Goal: Task Accomplishment & Management: Complete application form

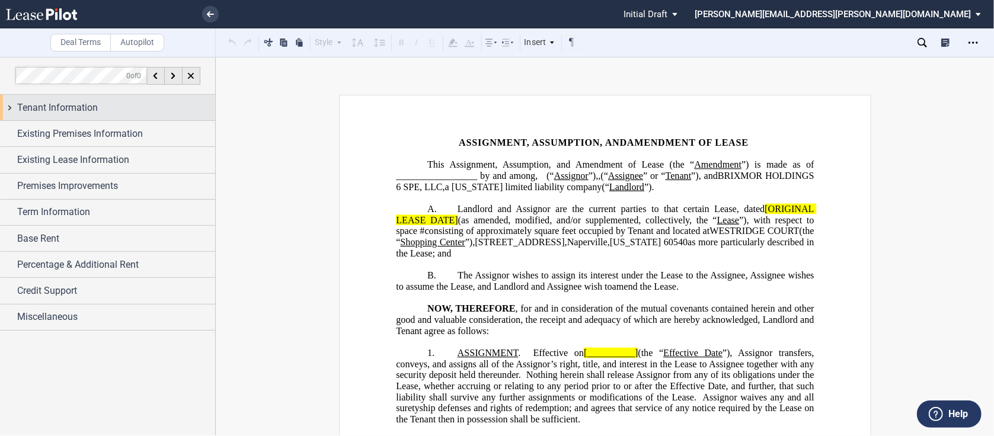
click at [9, 104] on div "Tenant Information" at bounding box center [107, 107] width 215 height 25
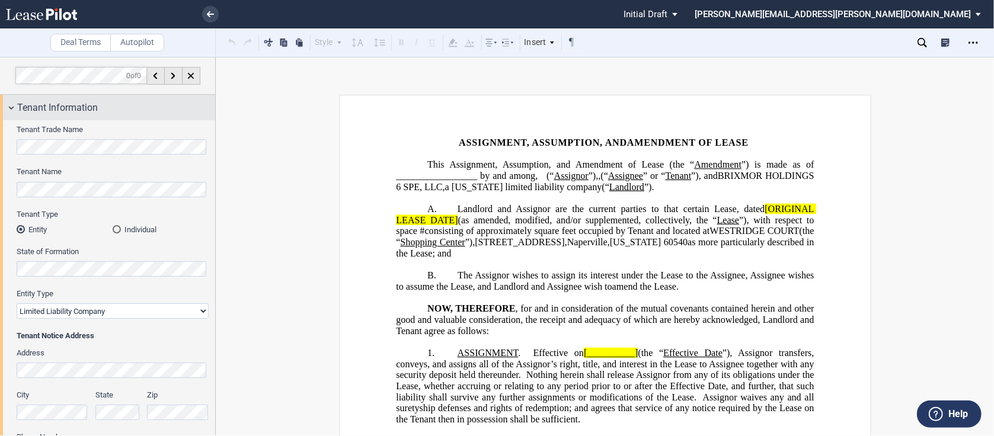
click at [14, 104] on div "Tenant Information" at bounding box center [107, 107] width 215 height 25
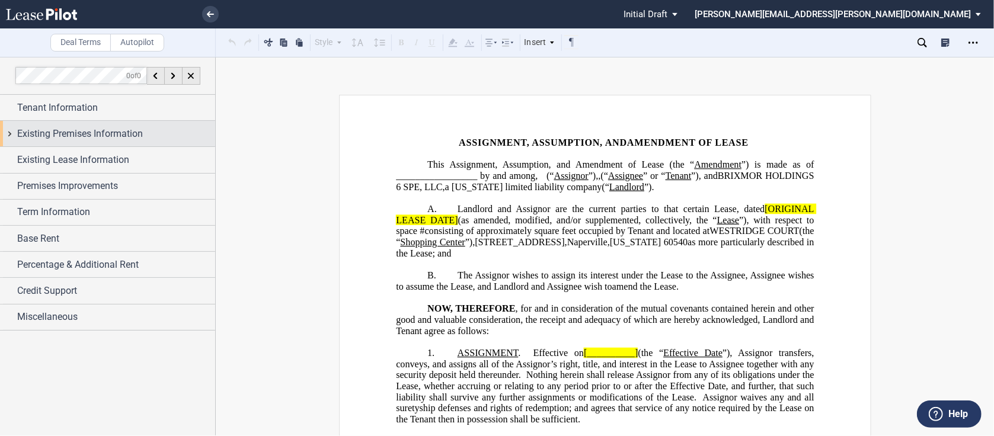
click at [9, 133] on div "Existing Premises Information" at bounding box center [107, 133] width 215 height 25
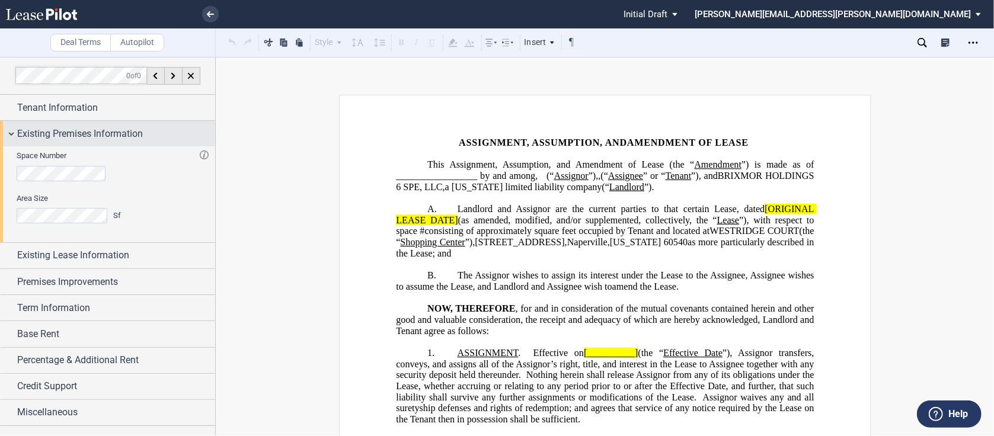
click at [11, 135] on div "Existing Premises Information" at bounding box center [107, 133] width 215 height 25
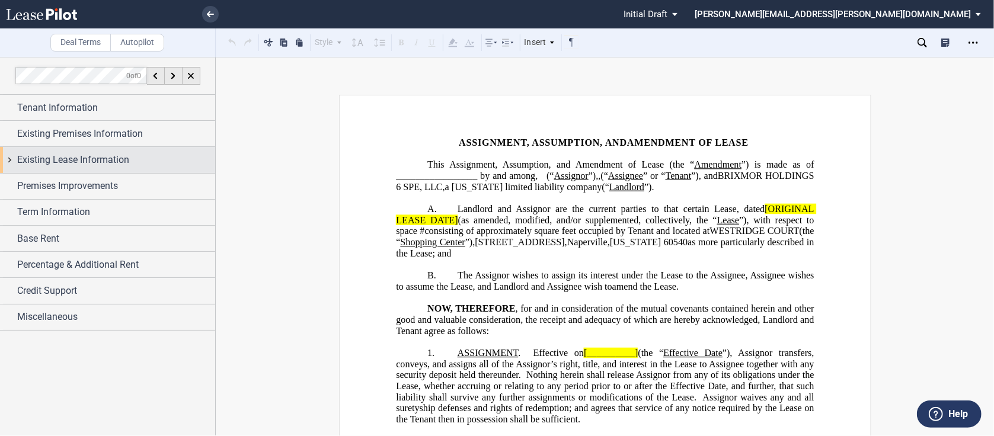
click at [10, 165] on div "Existing Lease Information" at bounding box center [107, 159] width 215 height 25
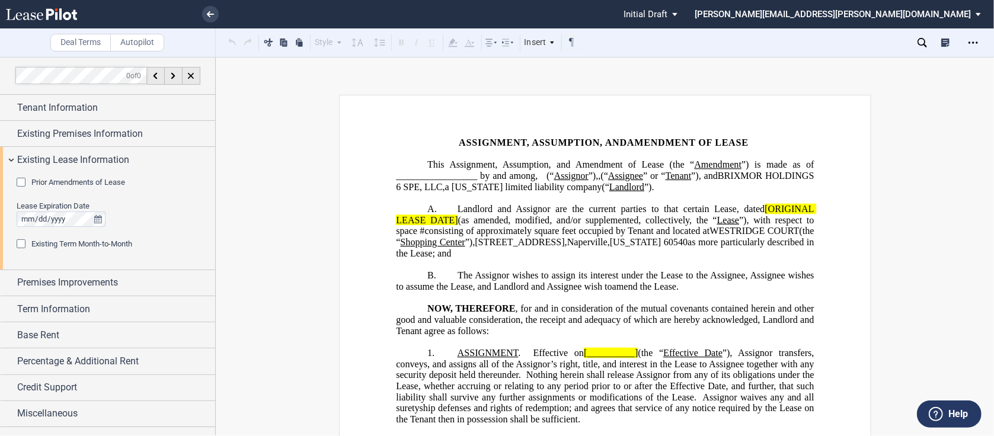
click at [27, 188] on div "Prior Amendments of Lease Number of Prior Amendments 1 2 3 4 5 6 7 8 9 10 11 12" at bounding box center [113, 189] width 192 height 24
click at [24, 184] on div "Prior Amendments of Lease" at bounding box center [23, 184] width 12 height 12
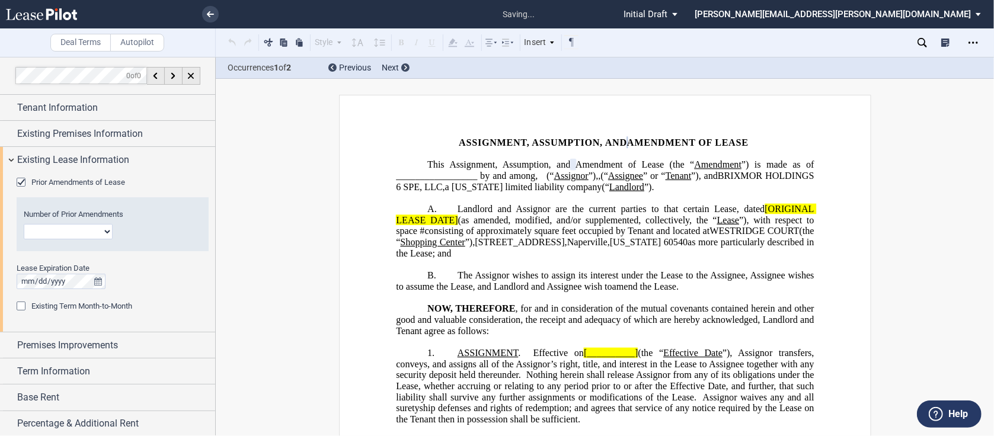
click at [103, 232] on select "1 2 3 4 5 6 7 8 9 10 11 12" at bounding box center [68, 231] width 89 height 15
select select "number:1"
click at [24, 224] on select "1 2 3 4 5 6 7 8 9 10 11 12" at bounding box center [68, 231] width 89 height 15
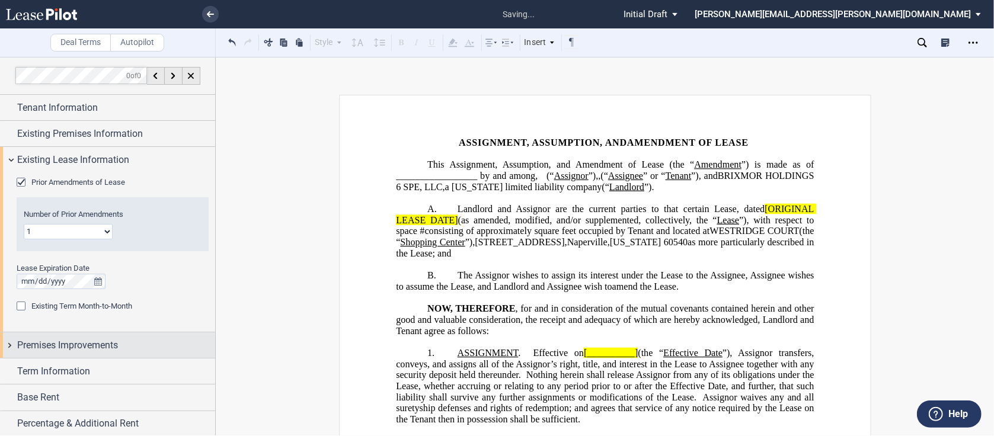
click at [9, 346] on div "Premises Improvements" at bounding box center [107, 344] width 215 height 25
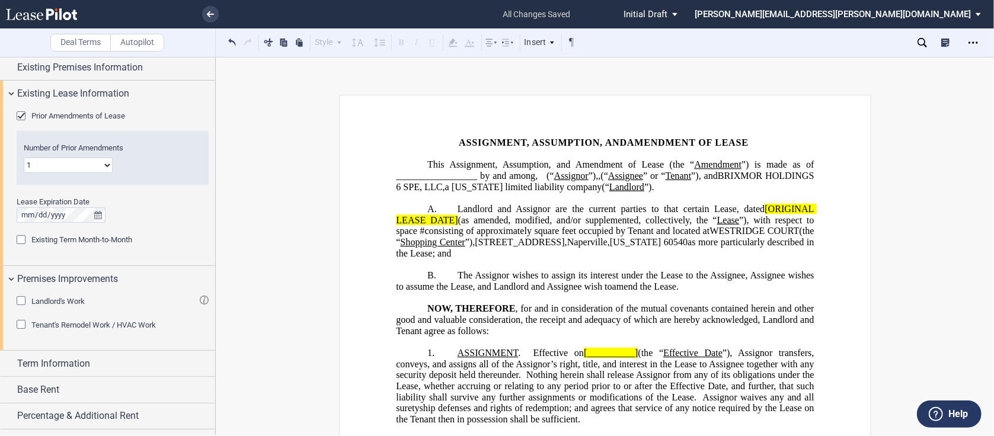
scroll to position [76, 0]
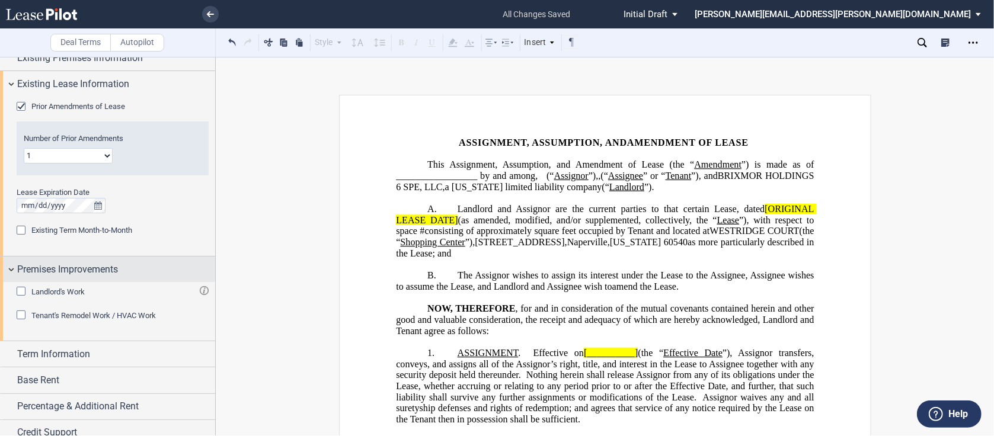
click at [11, 266] on div "Premises Improvements" at bounding box center [107, 269] width 215 height 25
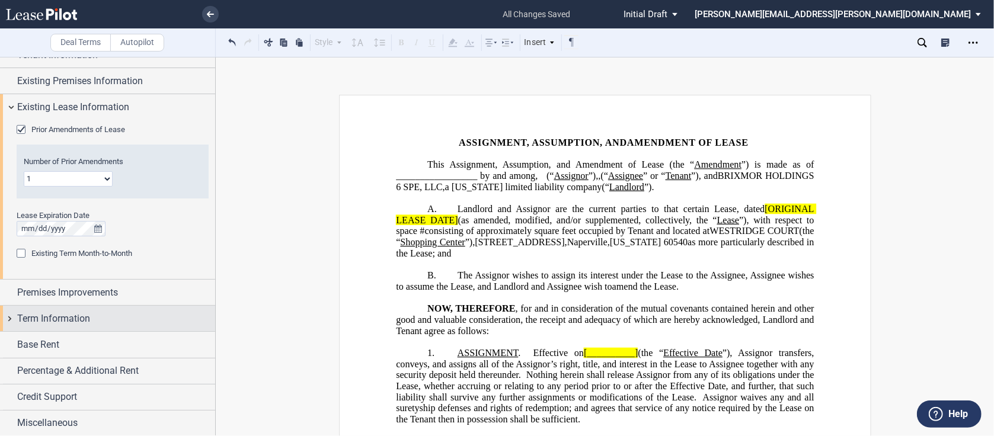
click at [9, 316] on div "Term Information" at bounding box center [107, 318] width 215 height 25
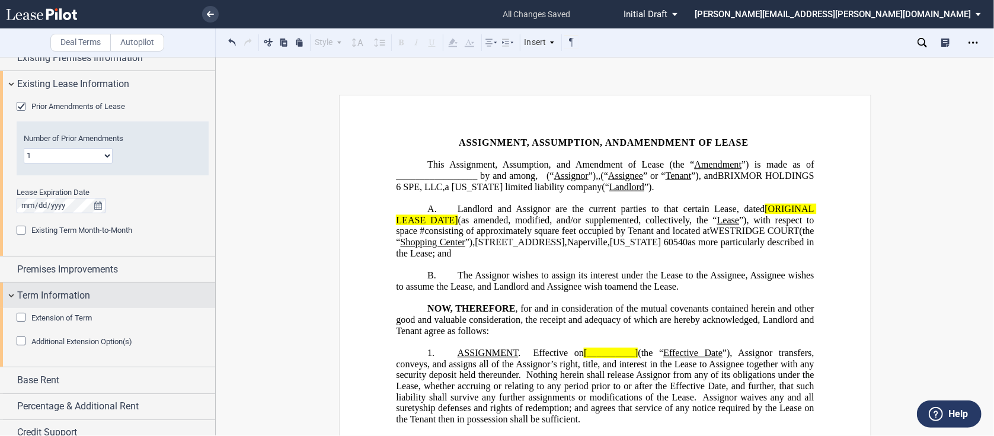
click at [9, 316] on div "Extension of Term Extended Term No. 1 2 3 4 5 6 7 8 9 10 11 12 13 14 15 16 17 1…" at bounding box center [107, 337] width 215 height 59
drag, startPoint x: 22, startPoint y: 319, endPoint x: 14, endPoint y: 323, distance: 8.8
click at [14, 323] on div "Extension of Term Extended Term No. 1 2 3 4 5 6 7 8 9 10 11 12 13 14 15 16 17 1…" at bounding box center [107, 337] width 215 height 59
click at [22, 316] on div "Extension of Term" at bounding box center [23, 319] width 12 height 12
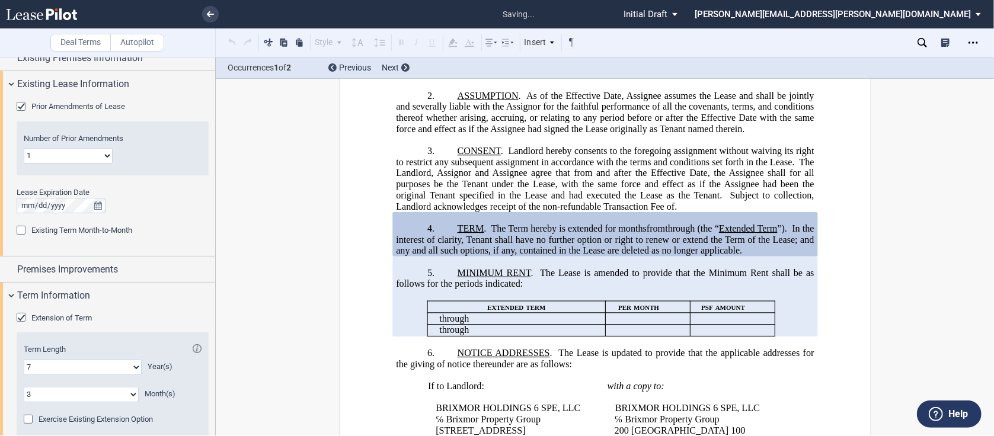
scroll to position [407, 0]
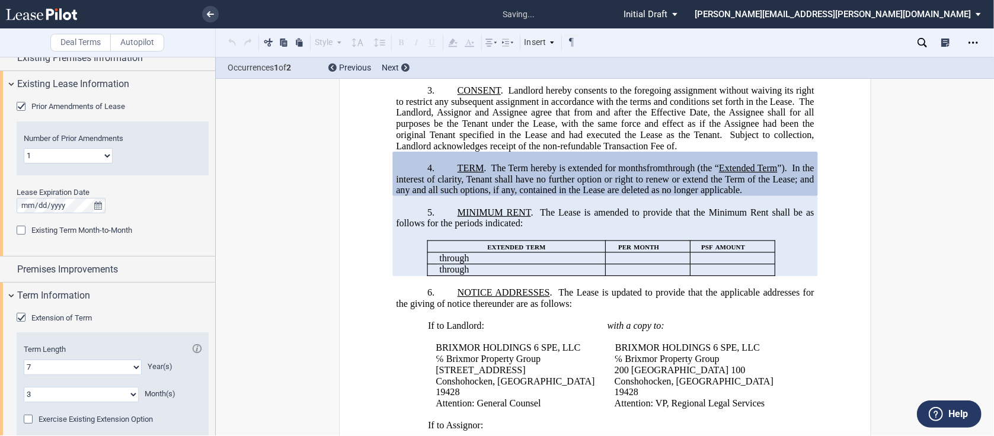
click at [133, 389] on select "0 1 2 3 4 5 6 7 8 9 10 11" at bounding box center [81, 394] width 115 height 15
select select "number:5"
click at [24, 387] on select "0 1 2 3 4 5 6 7 8 9 10 11" at bounding box center [81, 394] width 115 height 15
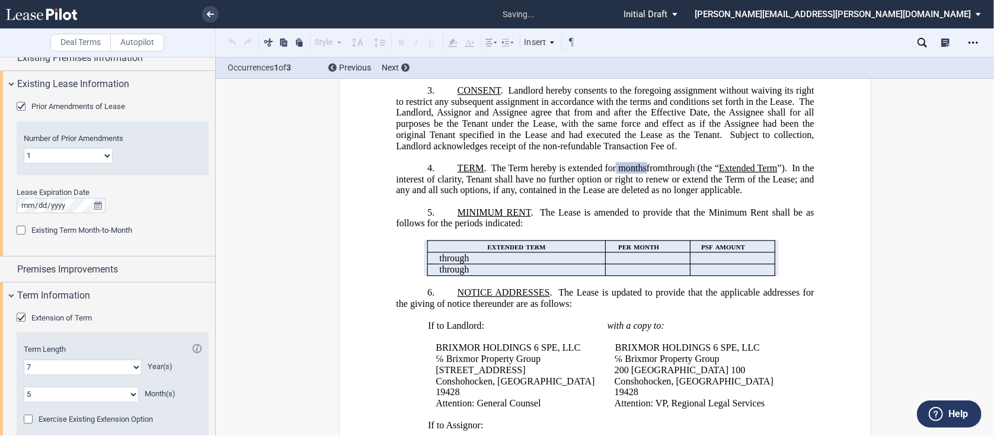
click at [17, 388] on div "Extended Term No. 1 2 3 4 5 6 7 8 9 10 11 12 13 14 15 16 17 18 19 20 Term Lengt…" at bounding box center [113, 384] width 192 height 105
click at [52, 366] on select "0 1 2 3 4 5 6 7 8 9 10 11 12 13 14 15 16 17 18 19 20" at bounding box center [83, 367] width 118 height 15
click at [24, 360] on select "0 1 2 3 4 5 6 7 8 9 10 11 12 13 14 15 16 17 18 19 20" at bounding box center [83, 367] width 118 height 15
click at [66, 121] on div "Number of Prior Amendments 1 2 3 4 5 6 7 8 9 10 11 12" at bounding box center [113, 148] width 192 height 54
click at [72, 367] on select "0 1 2 3 4 5 6 7 8 9 10 11 12 13 14 15 16 17 18 19 20" at bounding box center [83, 367] width 118 height 15
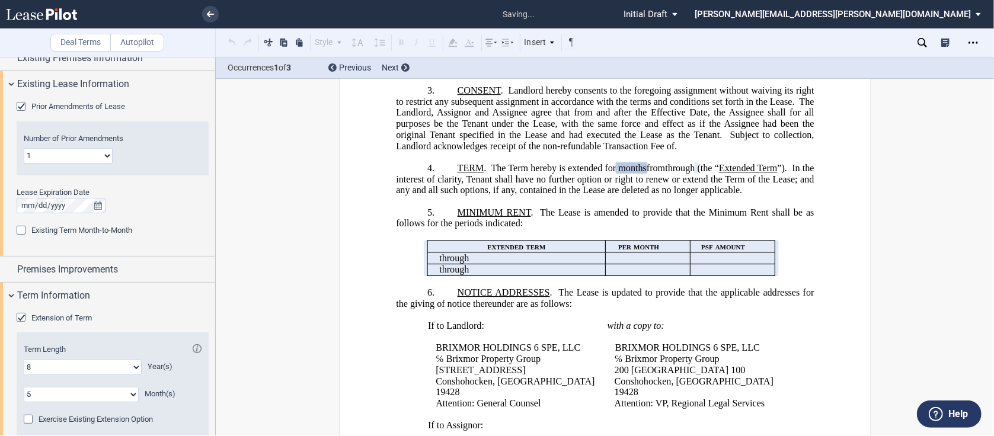
select select "number:5"
click at [24, 360] on select "0 1 2 3 4 5 6 7 8 9 10 11 12 13 14 15 16 17 18 19 20" at bounding box center [83, 367] width 118 height 15
click at [128, 396] on select "0 1 2 3 4 5 6 7 8 9 10 11" at bounding box center [81, 394] width 115 height 15
select select "number:0"
click at [24, 387] on select "0 1 2 3 4 5 6 7 8 9 10 11" at bounding box center [81, 394] width 115 height 15
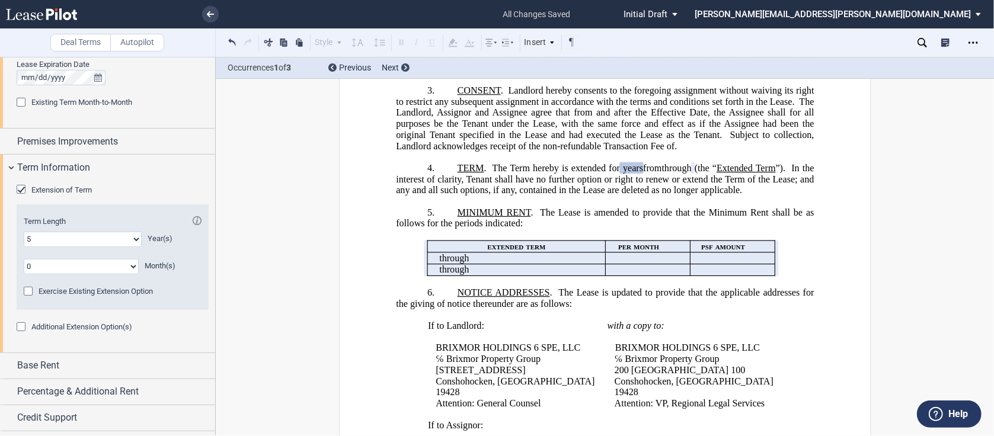
scroll to position [209, 0]
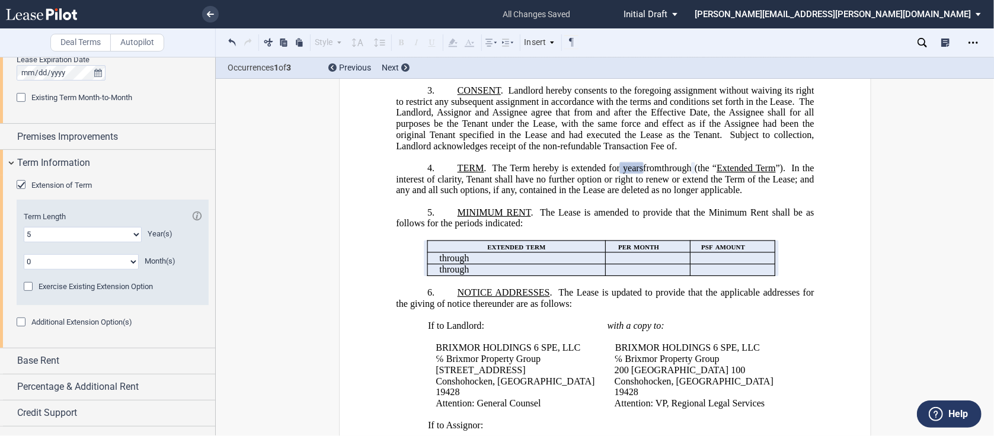
click at [9, 347] on div "Extension of Term Extended Term No. 1 2 3 4 5 6 7 8 9 10 11 12 13 14 15 16 17 1…" at bounding box center [107, 261] width 215 height 172
click at [11, 361] on div "Base Rent" at bounding box center [107, 360] width 215 height 25
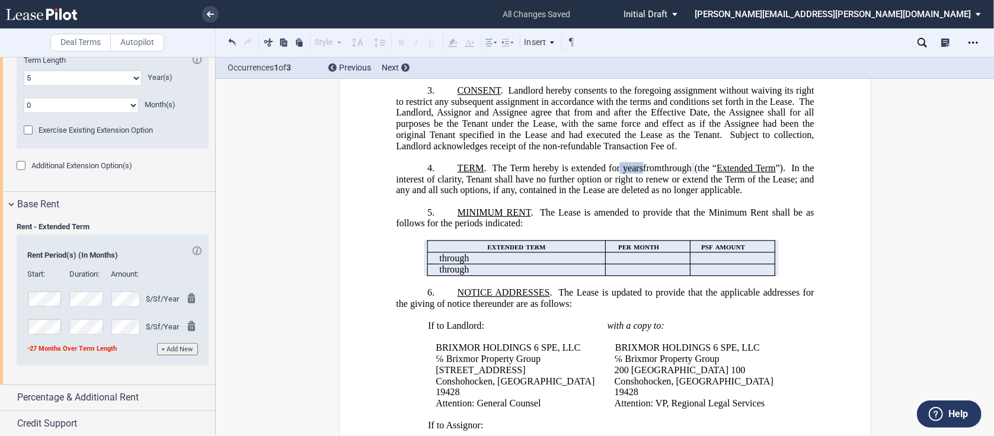
scroll to position [383, 0]
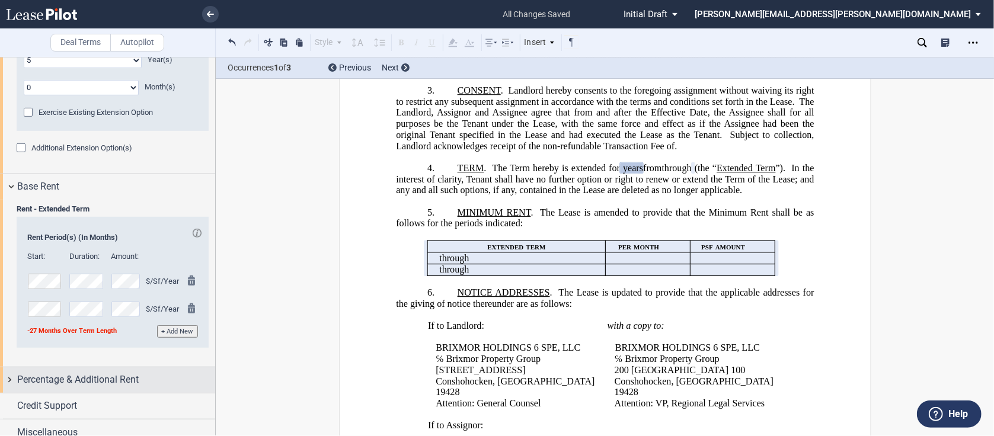
click at [8, 382] on div "Percentage & Additional Rent" at bounding box center [107, 379] width 215 height 25
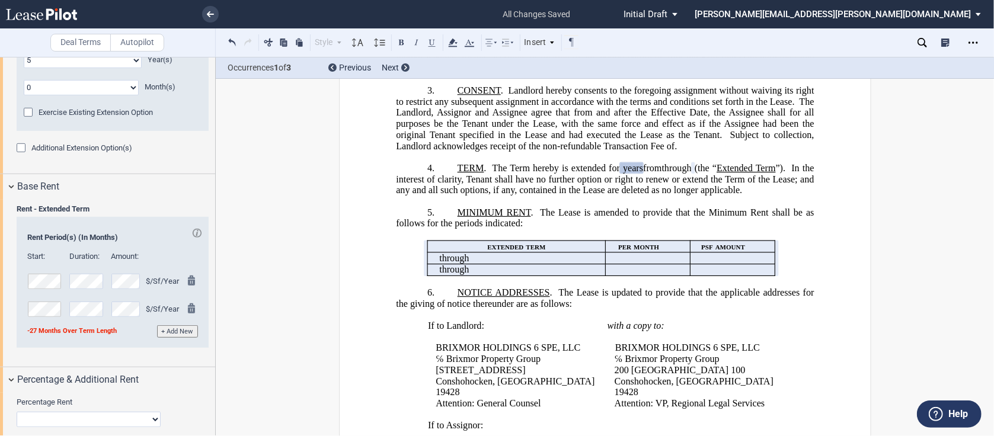
drag, startPoint x: 216, startPoint y: 311, endPoint x: 219, endPoint y: 368, distance: 57.5
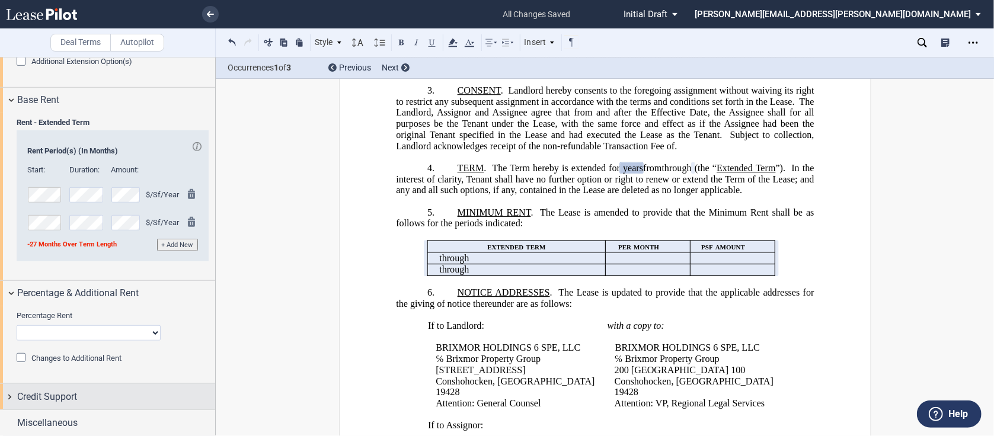
click at [11, 395] on div "Credit Support" at bounding box center [107, 396] width 215 height 25
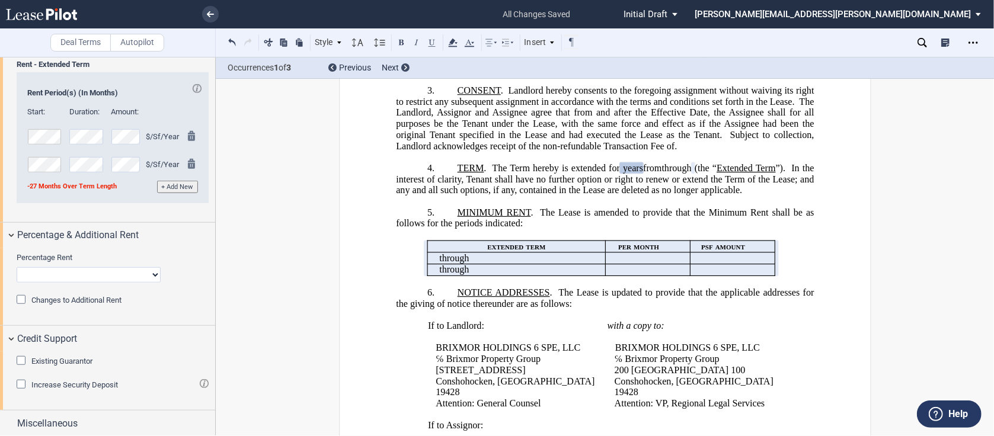
click at [23, 362] on div "Existing Guarantor" at bounding box center [23, 362] width 12 height 12
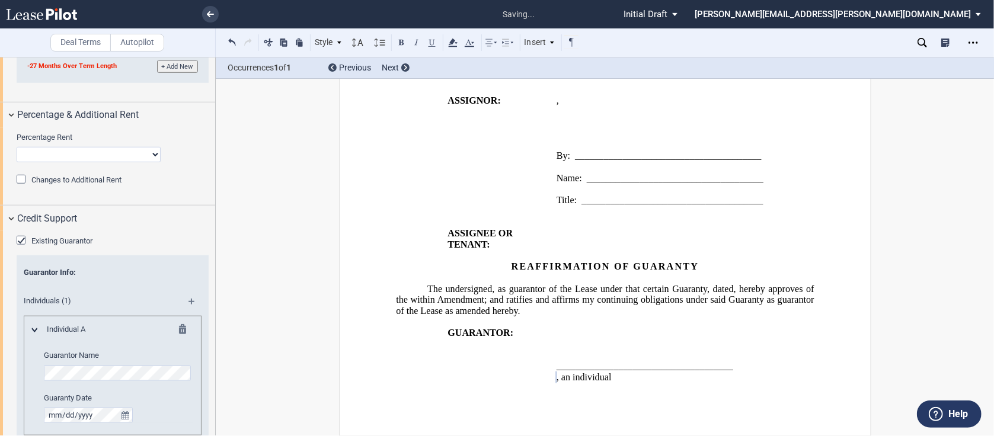
scroll to position [780, 0]
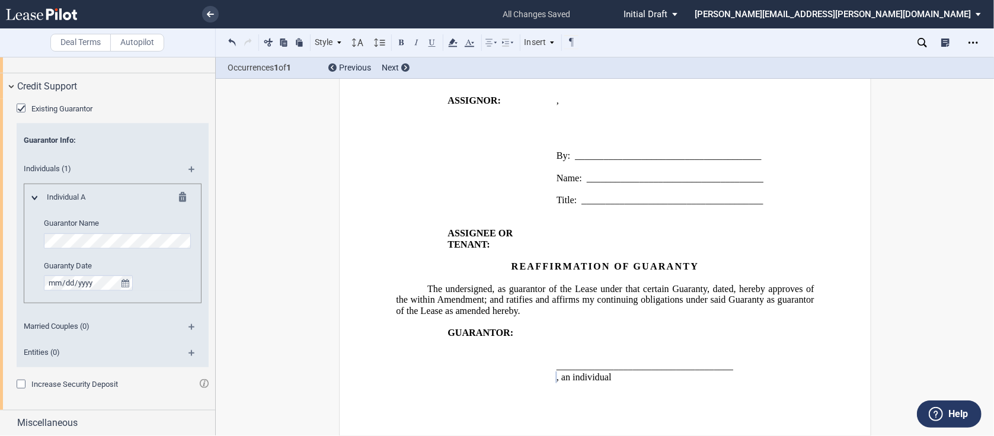
click at [24, 324] on span "Married Couples (0)" at bounding box center [97, 326] width 160 height 11
click at [19, 325] on span "Married Couples (0)" at bounding box center [97, 326] width 160 height 11
click at [65, 325] on span "Married Couples (0)" at bounding box center [97, 326] width 160 height 11
click at [190, 327] on md-icon at bounding box center [196, 331] width 16 height 14
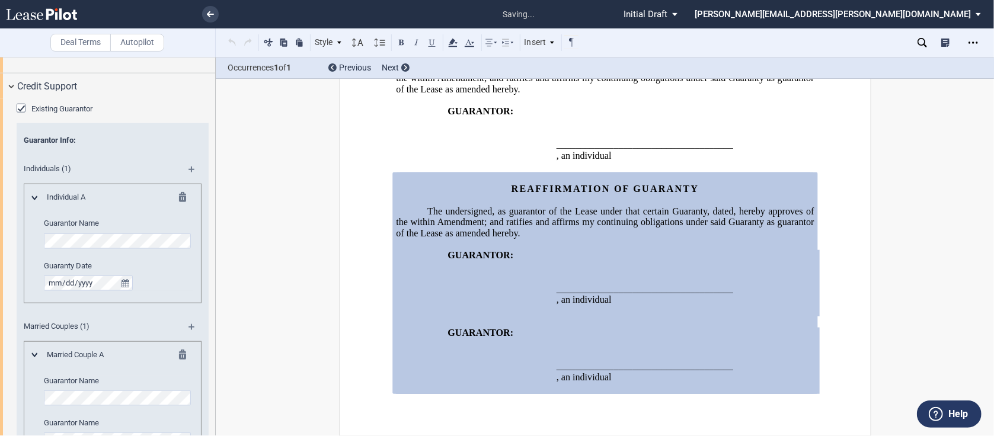
scroll to position [1911, 0]
click at [31, 241] on div "Individual A Guarantor Name Guaranty Date" at bounding box center [113, 243] width 178 height 119
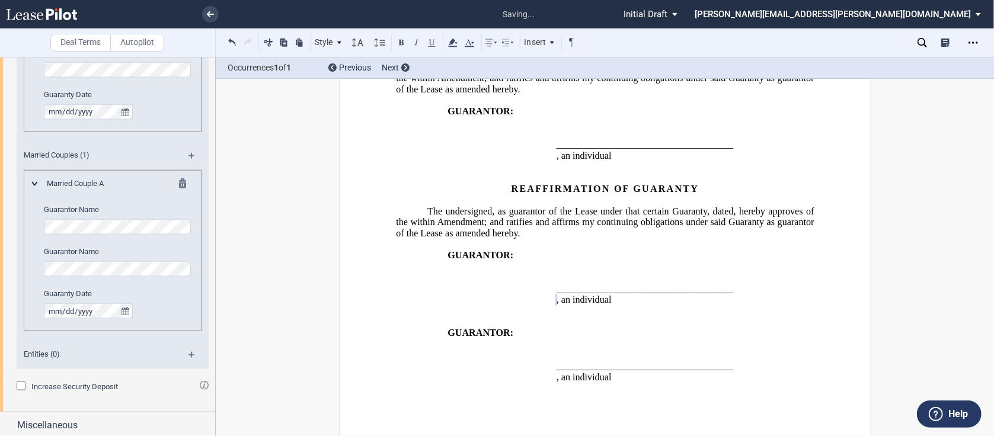
scroll to position [953, 0]
click at [33, 182] on md-icon at bounding box center [34, 182] width 7 height 4
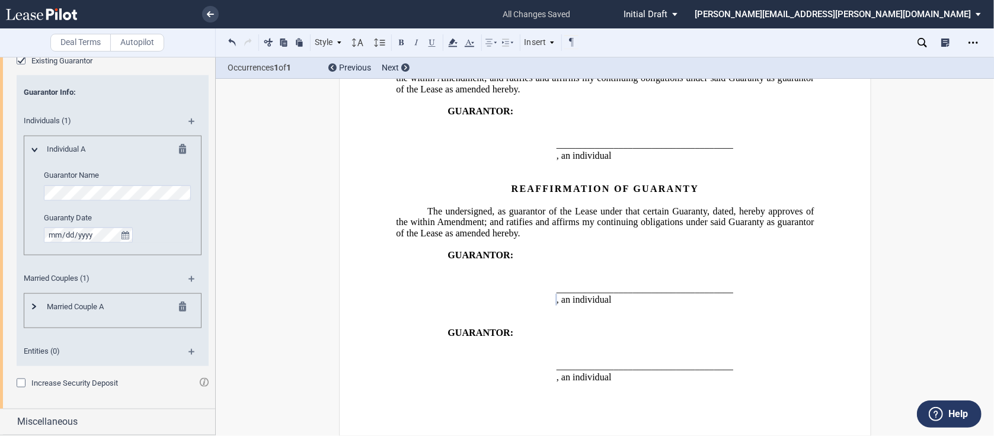
scroll to position [827, 0]
click at [33, 311] on md-icon at bounding box center [34, 308] width 4 height 7
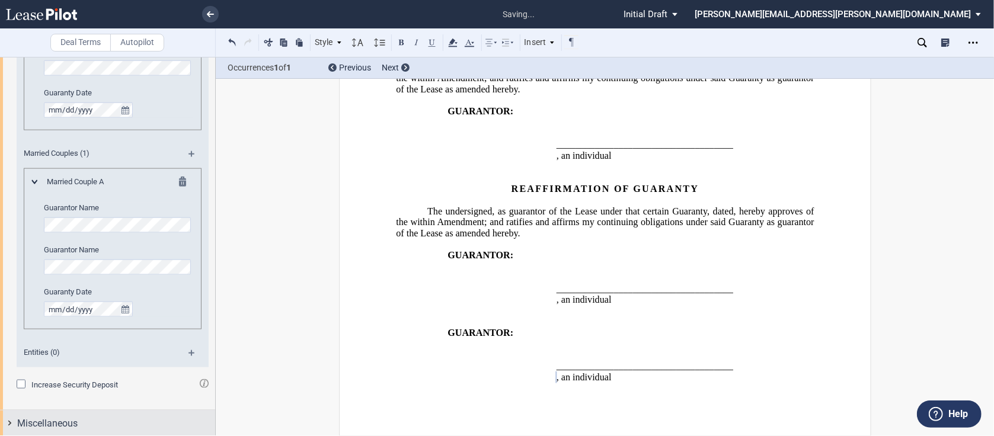
click at [9, 424] on div "Miscellaneous" at bounding box center [107, 423] width 215 height 25
drag, startPoint x: 216, startPoint y: 343, endPoint x: 220, endPoint y: 372, distance: 29.3
click at [220, 372] on div "Deal Terms Autopilot Style A. Recital 1. Section (a) Subsection Normal Normal 8…" at bounding box center [497, 246] width 994 height 379
click at [14, 420] on div "Miscellaneous" at bounding box center [107, 423] width 215 height 25
click at [230, 282] on div "Deal Terms Autopilot Style A. Recital 1. Section (a) Subsection Normal Normal 8…" at bounding box center [497, 246] width 994 height 379
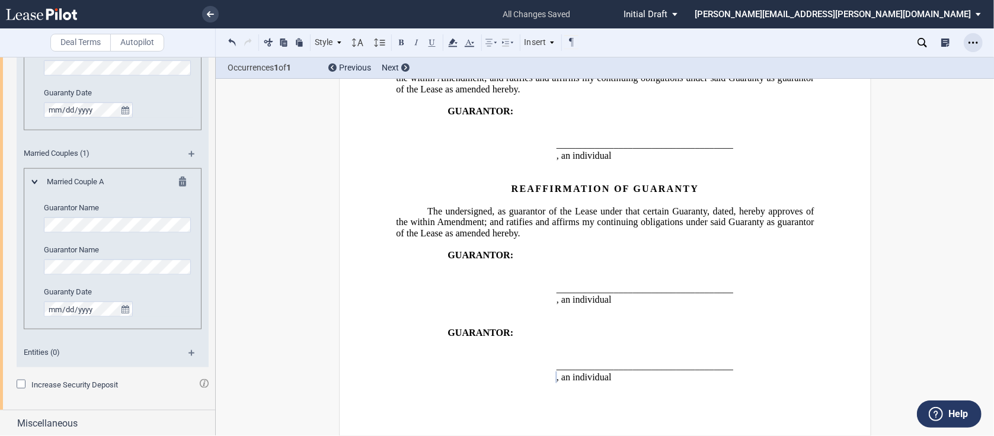
click at [974, 40] on icon "Open Lease options menu" at bounding box center [972, 42] width 9 height 9
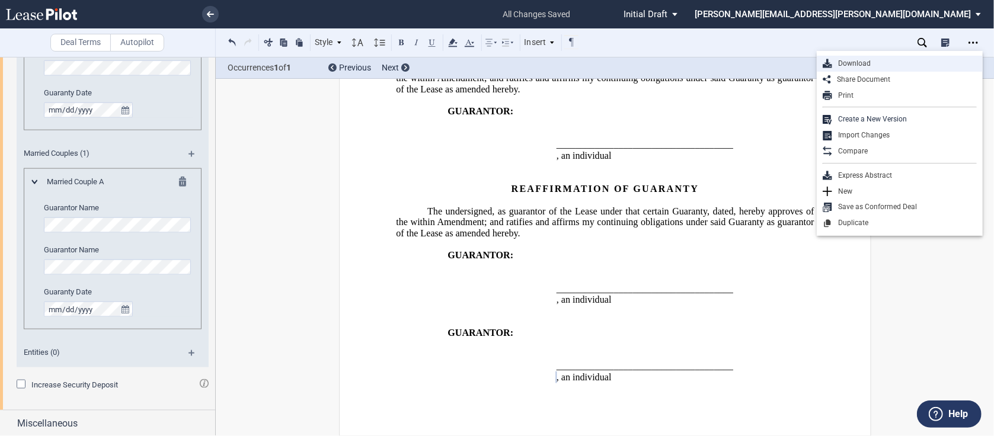
click at [875, 61] on div "Download" at bounding box center [904, 64] width 145 height 10
